Goal: Task Accomplishment & Management: Use online tool/utility

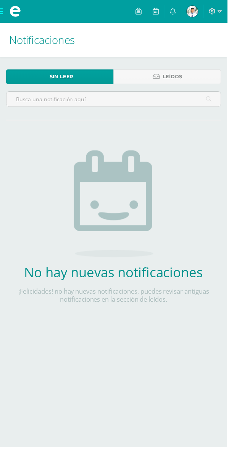
click at [8, 10] on span at bounding box center [15, 11] width 31 height 23
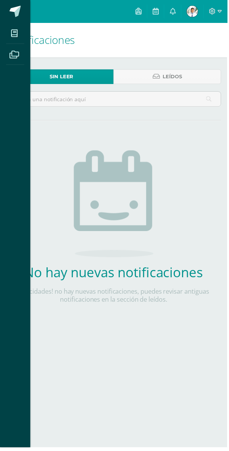
click at [19, 10] on span at bounding box center [15, 11] width 11 height 11
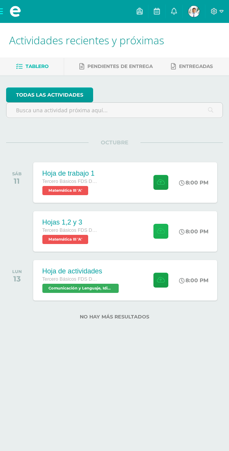
click at [160, 224] on button at bounding box center [160, 231] width 15 height 15
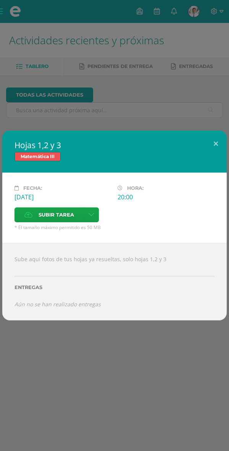
click at [53, 216] on span "Subir tarea" at bounding box center [57, 215] width 36 height 14
click at [0, 0] on input "Subir tarea" at bounding box center [0, 0] width 0 height 0
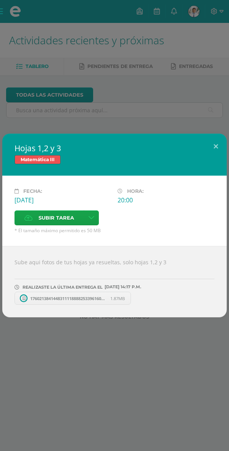
click at [27, 212] on label "Subir tarea" at bounding box center [49, 217] width 69 height 15
click at [0, 0] on input "Subir tarea" at bounding box center [0, 0] width 0 height 0
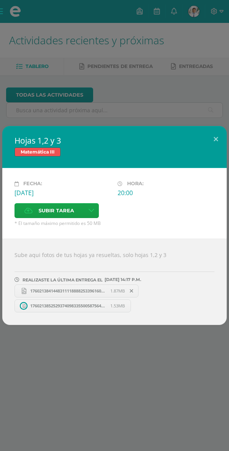
click at [35, 210] on label "Subir tarea" at bounding box center [49, 210] width 69 height 15
click at [0, 0] on input "Subir tarea" at bounding box center [0, 0] width 0 height 0
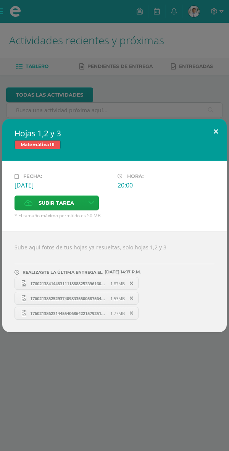
click at [213, 131] on button at bounding box center [216, 132] width 22 height 26
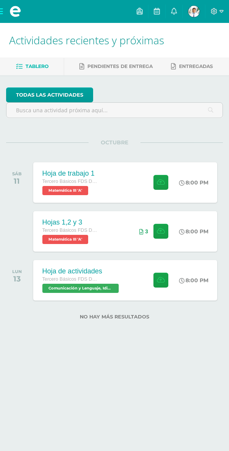
click at [190, 181] on div "8:00 PM" at bounding box center [193, 182] width 29 height 7
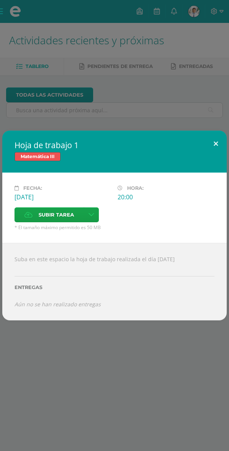
click at [215, 144] on button at bounding box center [216, 144] width 22 height 26
